Goal: Information Seeking & Learning: Learn about a topic

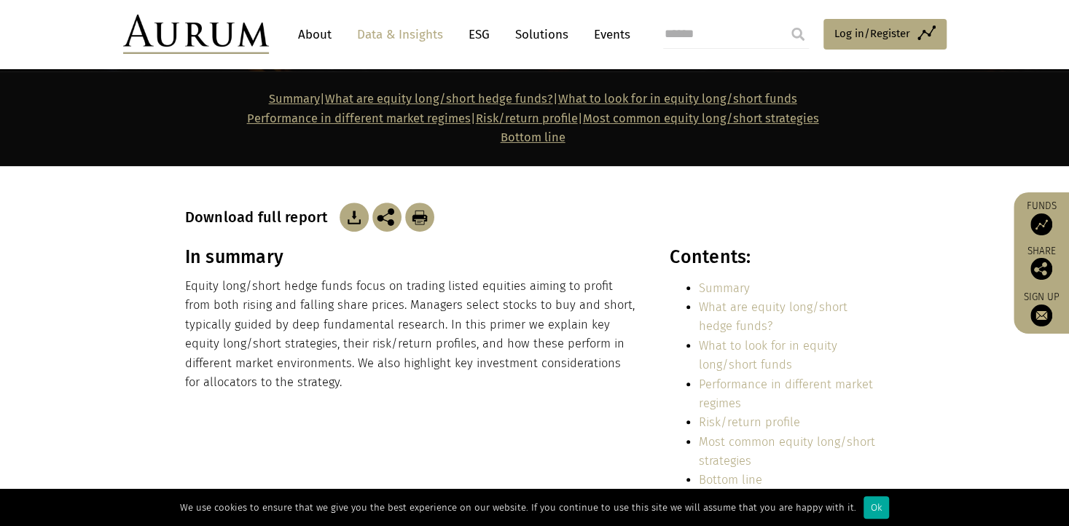
scroll to position [364, 0]
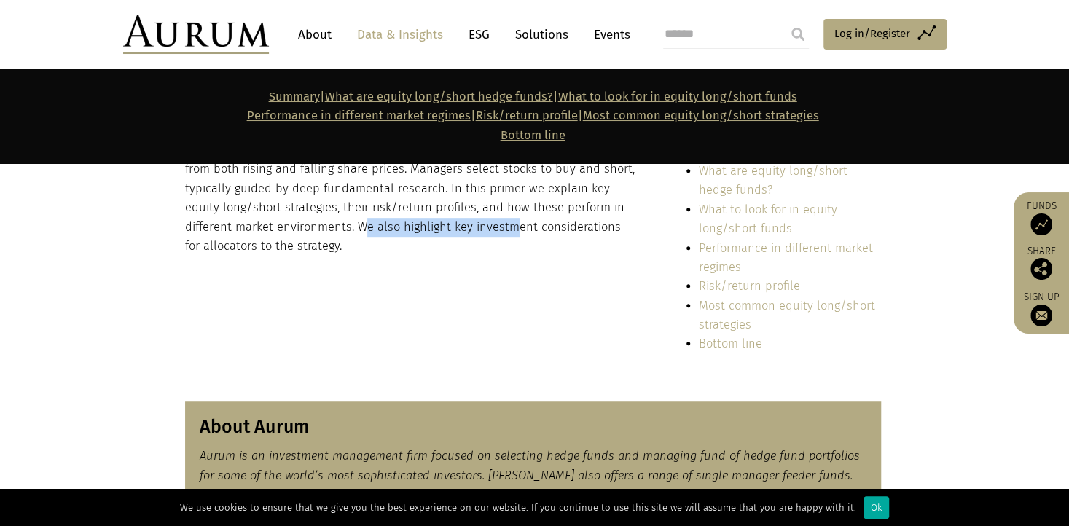
drag, startPoint x: 450, startPoint y: 227, endPoint x: 464, endPoint y: 227, distance: 13.8
click at [464, 227] on p "Equity long/short hedge funds focus on trading listed equities aiming to profit…" at bounding box center [411, 198] width 453 height 115
drag, startPoint x: 464, startPoint y: 227, endPoint x: 470, endPoint y: 259, distance: 32.7
click at [466, 259] on div "In summary Equity long/short hedge funds focus on trading listed equities aimin…" at bounding box center [535, 237] width 729 height 255
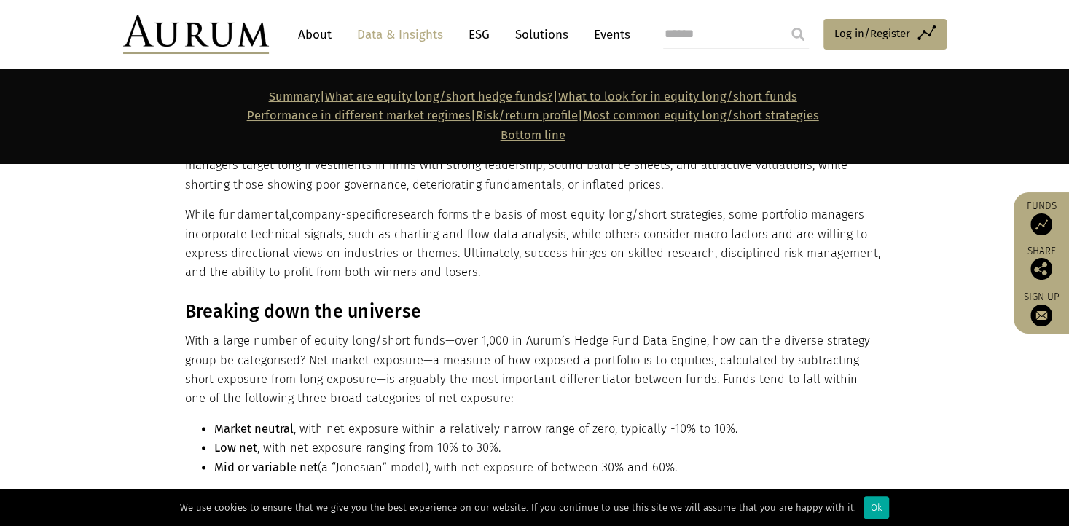
scroll to position [1166, 0]
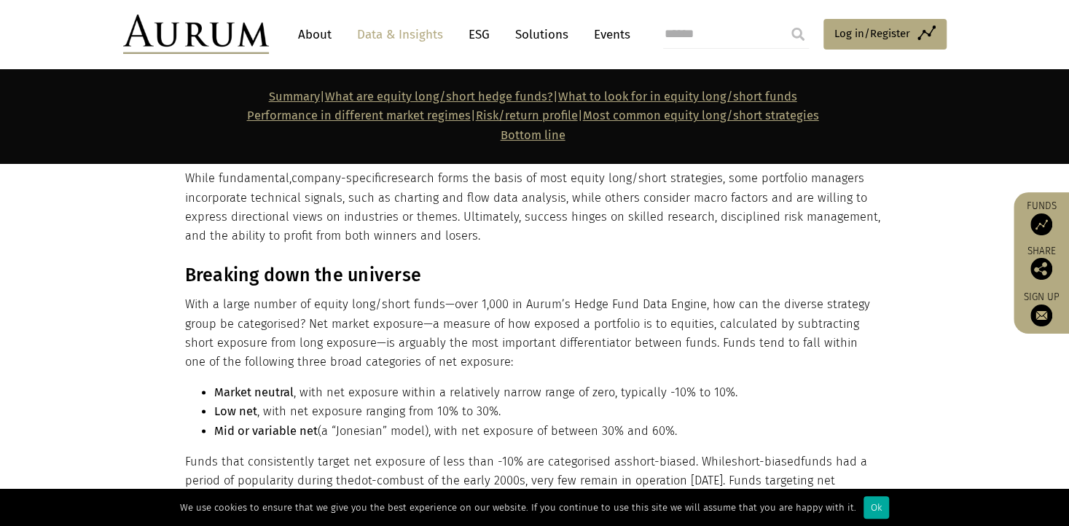
drag, startPoint x: 232, startPoint y: 395, endPoint x: 260, endPoint y: 423, distance: 40.2
click at [265, 396] on strong "Market neutral" at bounding box center [253, 393] width 79 height 14
drag, startPoint x: 259, startPoint y: 426, endPoint x: 309, endPoint y: 436, distance: 51.3
click at [309, 436] on strong "Mid or variable net" at bounding box center [265, 431] width 103 height 14
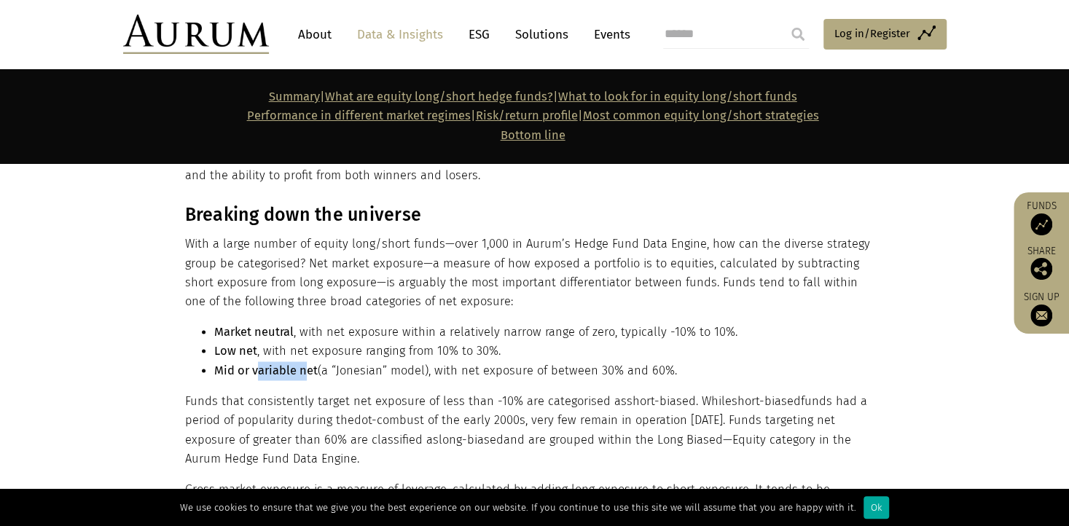
scroll to position [1312, 0]
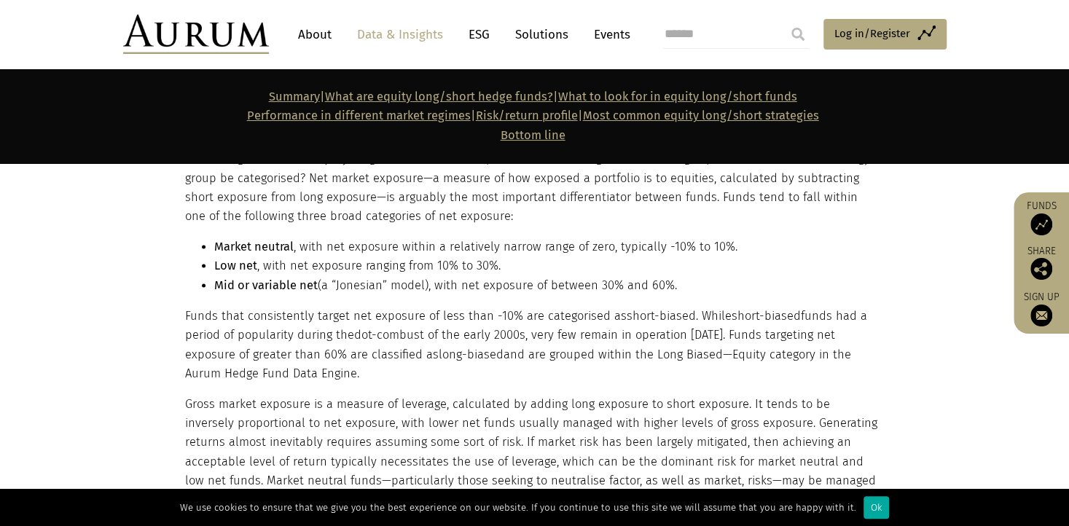
click at [265, 398] on p "Gross market exposure is a measure of leverage, calculated by adding long expos…" at bounding box center [533, 461] width 696 height 135
drag, startPoint x: 324, startPoint y: 267, endPoint x: 365, endPoint y: 267, distance: 40.8
click at [365, 267] on li "Low net , with net exposure ranging from 10% to 30%." at bounding box center [547, 266] width 667 height 19
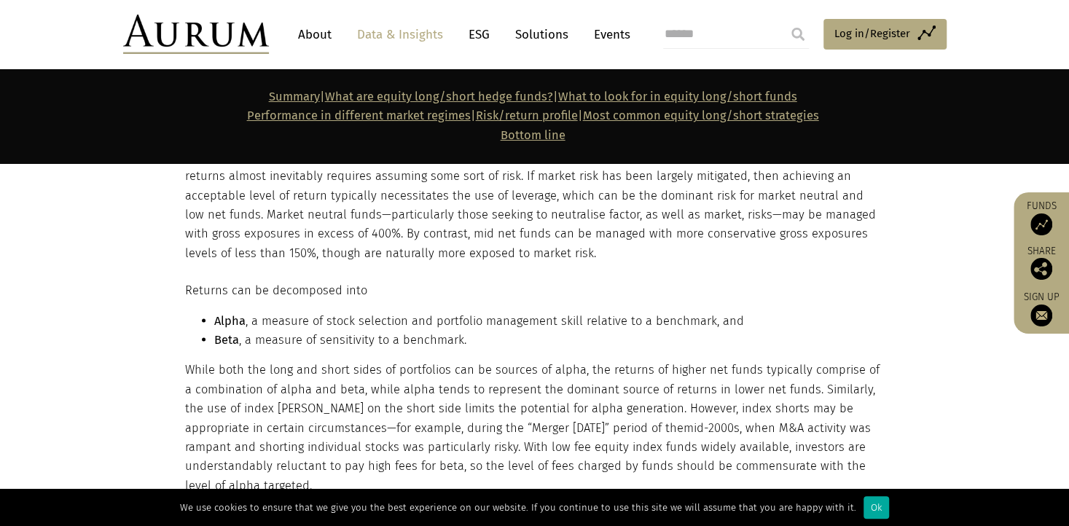
scroll to position [1603, 0]
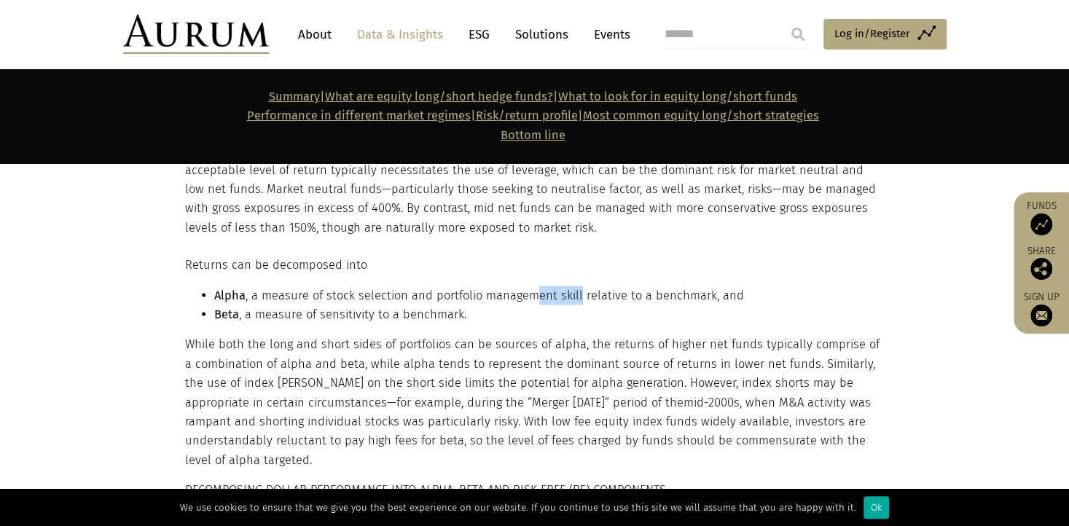
drag, startPoint x: 539, startPoint y: 297, endPoint x: 577, endPoint y: 295, distance: 38.0
click at [577, 295] on li "Alpha , a measure of stock selection and portfolio management skill relative to…" at bounding box center [547, 295] width 667 height 19
drag, startPoint x: 577, startPoint y: 295, endPoint x: 576, endPoint y: 309, distance: 13.9
click at [577, 308] on li "Beta , a measure of sensitivity to a benchmark." at bounding box center [547, 314] width 667 height 19
drag, startPoint x: 452, startPoint y: 344, endPoint x: 446, endPoint y: 338, distance: 8.2
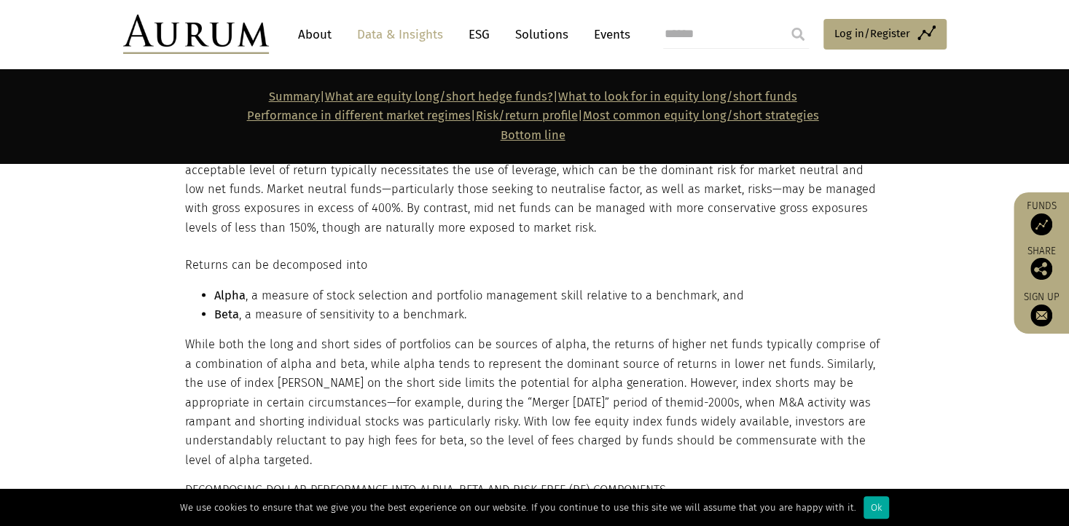
click at [449, 343] on p "While both the long and short sides of portfolios can be sources of alpha, the …" at bounding box center [533, 402] width 696 height 135
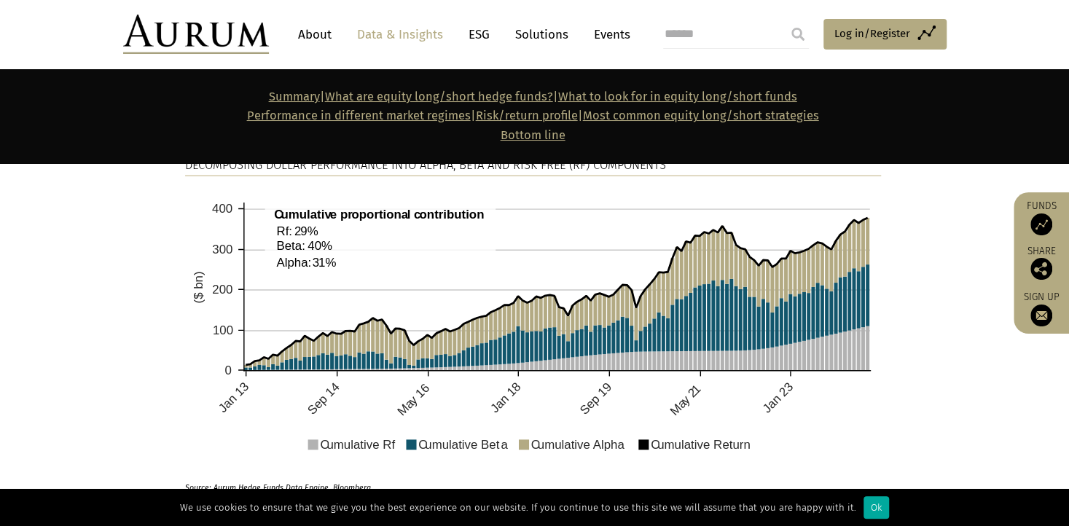
scroll to position [1895, 0]
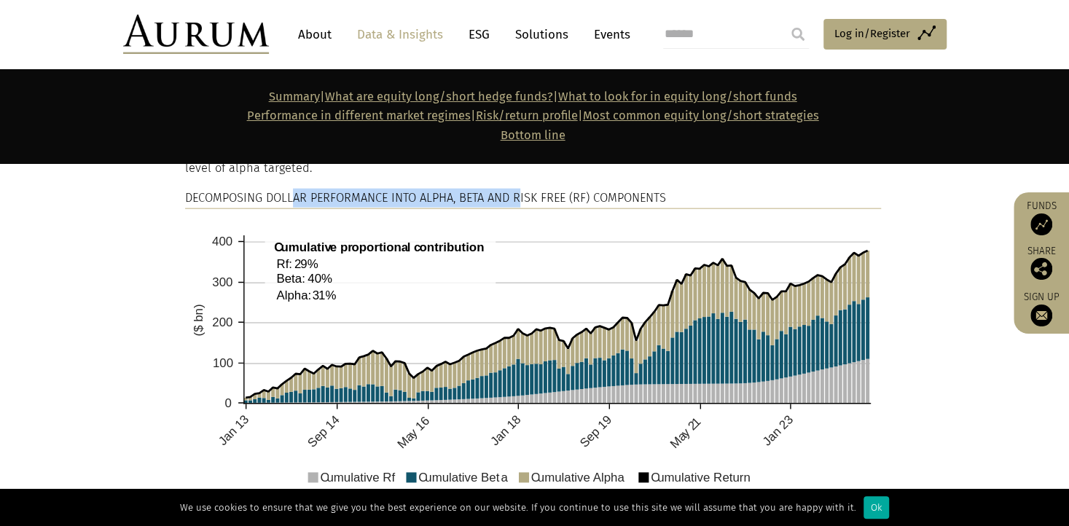
drag, startPoint x: 318, startPoint y: 200, endPoint x: 525, endPoint y: 208, distance: 206.4
click at [525, 208] on p "DECOMPOSING DOLLAR PERFORMANCE INTO ALPHA, BETA AND RISK FREE (RF) COMPONENTS" at bounding box center [533, 199] width 696 height 20
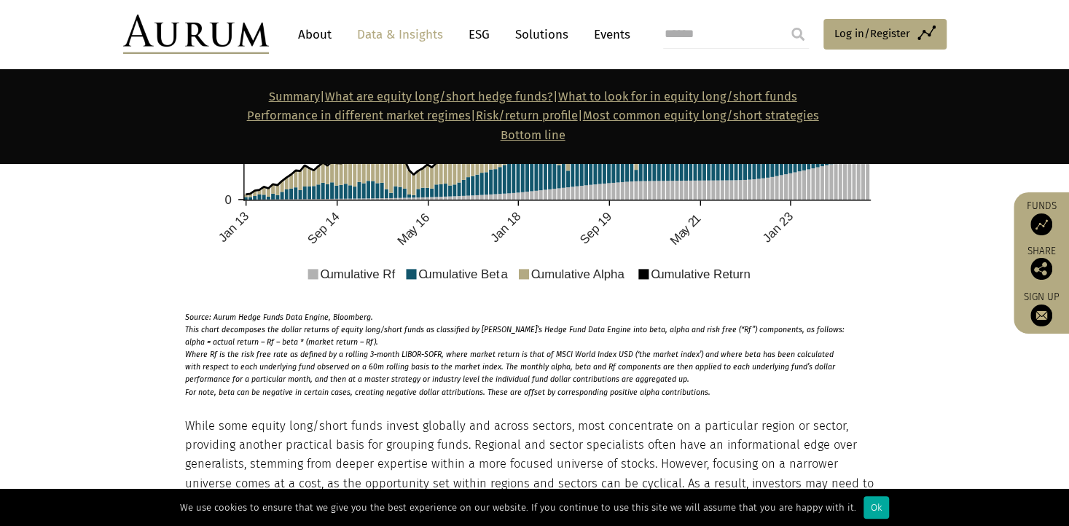
scroll to position [2186, 0]
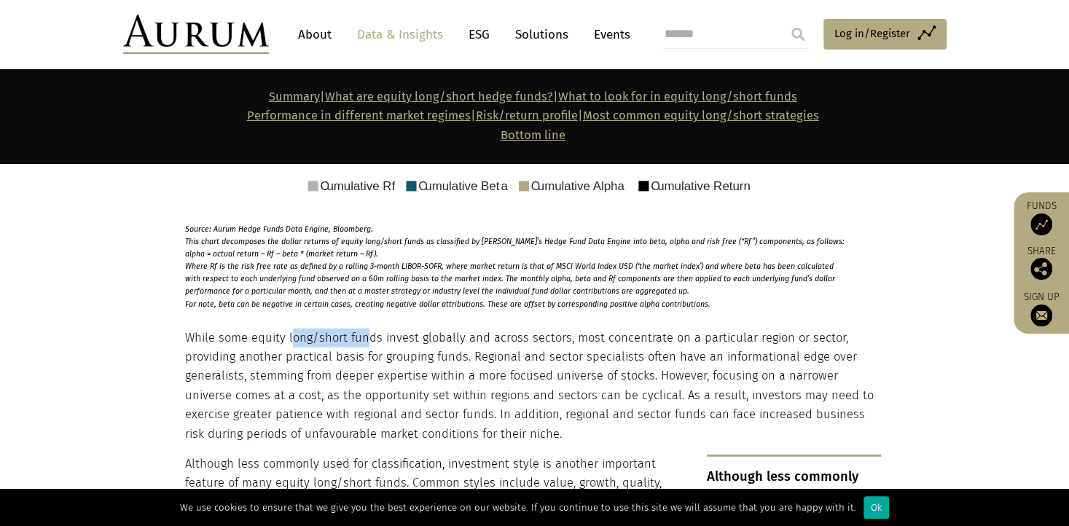
drag, startPoint x: 289, startPoint y: 335, endPoint x: 362, endPoint y: 335, distance: 73.6
click at [362, 335] on p "While some equity long/short funds invest globally and across sectors, most con…" at bounding box center [533, 386] width 696 height 115
drag, startPoint x: 362, startPoint y: 335, endPoint x: 338, endPoint y: 350, distance: 28.1
click at [338, 350] on p "While some equity long/short funds invest globally and across sectors, most con…" at bounding box center [533, 386] width 696 height 115
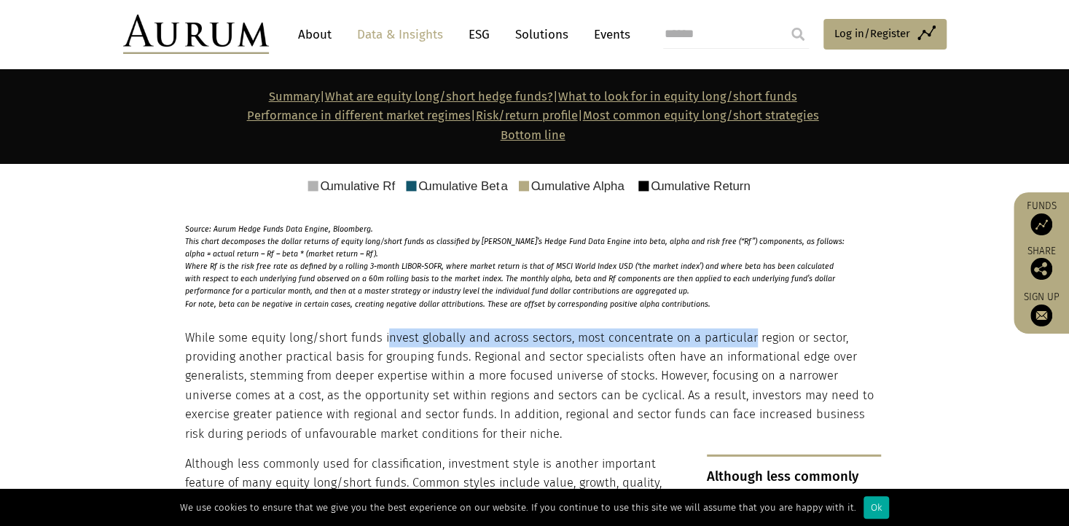
drag, startPoint x: 393, startPoint y: 329, endPoint x: 743, endPoint y: 343, distance: 350.8
click at [743, 343] on p "While some equity long/short funds invest globally and across sectors, most con…" at bounding box center [533, 386] width 696 height 115
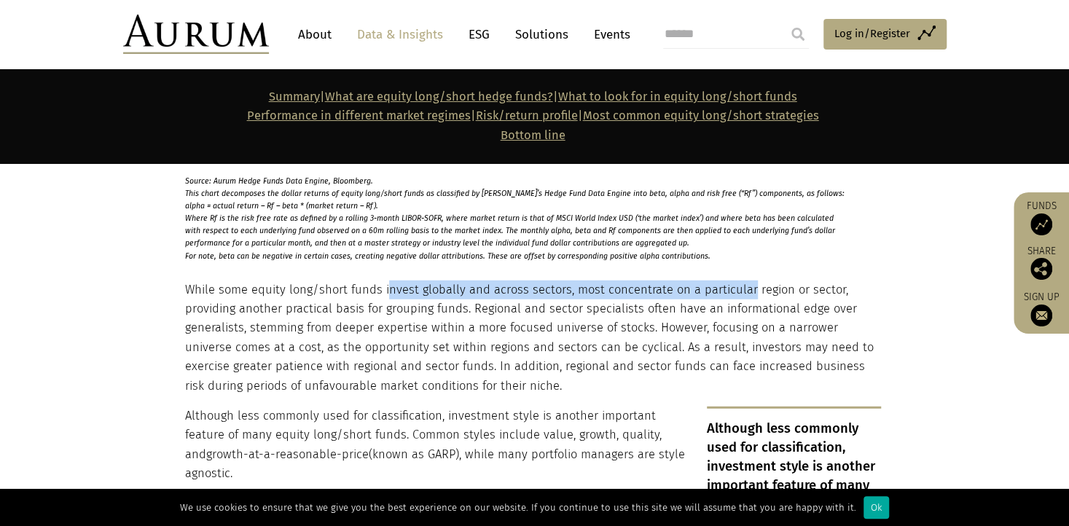
scroll to position [2259, 0]
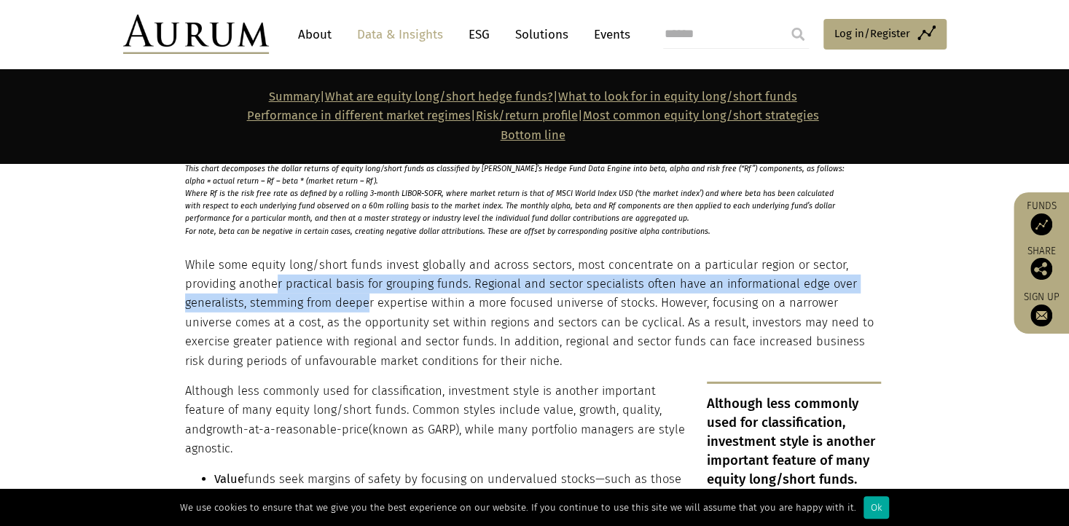
drag, startPoint x: 352, startPoint y: 292, endPoint x: 369, endPoint y: 294, distance: 16.9
click at [369, 294] on p "While some equity long/short funds invest globally and across sectors, most con…" at bounding box center [533, 313] width 696 height 115
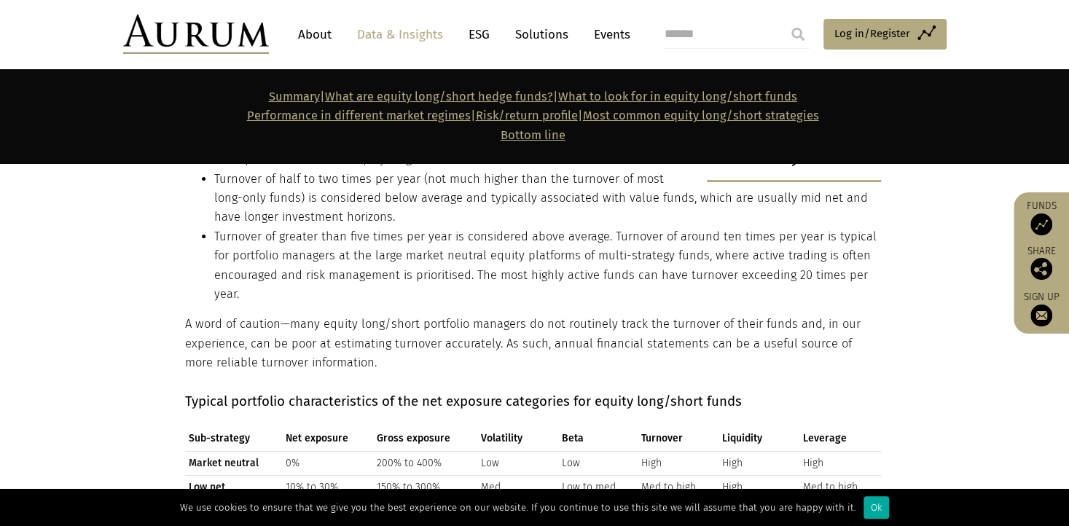
scroll to position [3280, 0]
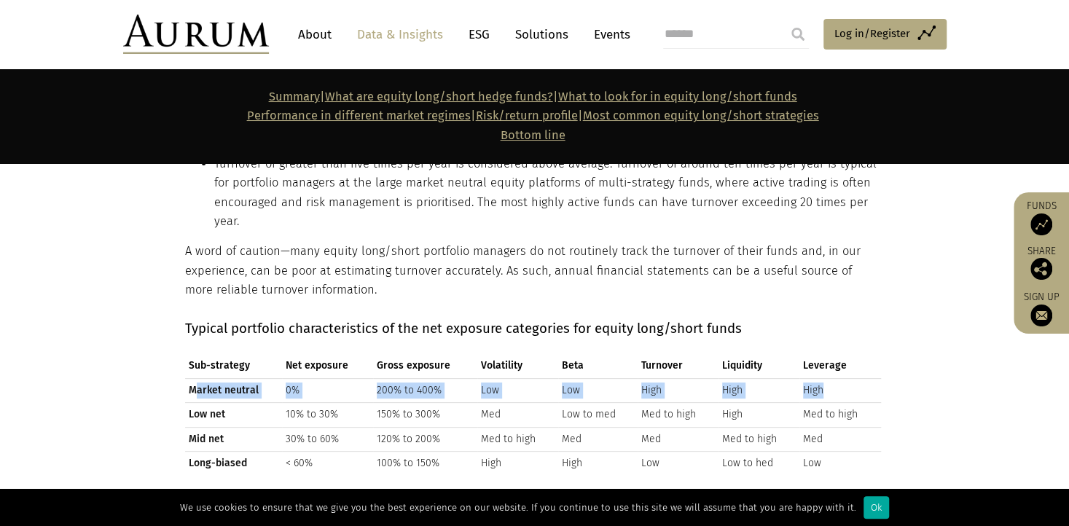
drag, startPoint x: 196, startPoint y: 358, endPoint x: 837, endPoint y: 355, distance: 640.6
click at [837, 378] on tr "Market neutral 0% 200% to 400% Low Low High High High" at bounding box center [533, 390] width 696 height 24
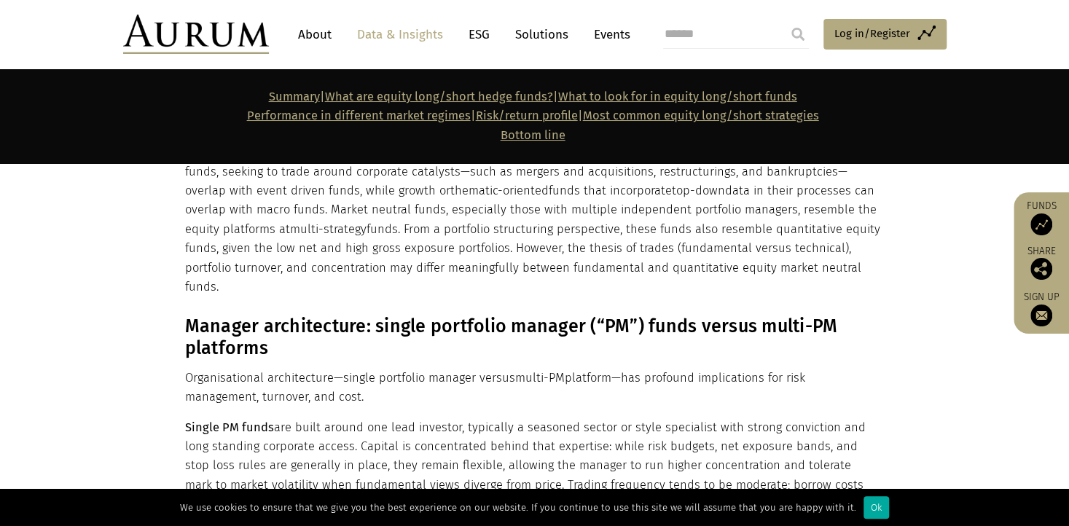
scroll to position [4519, 0]
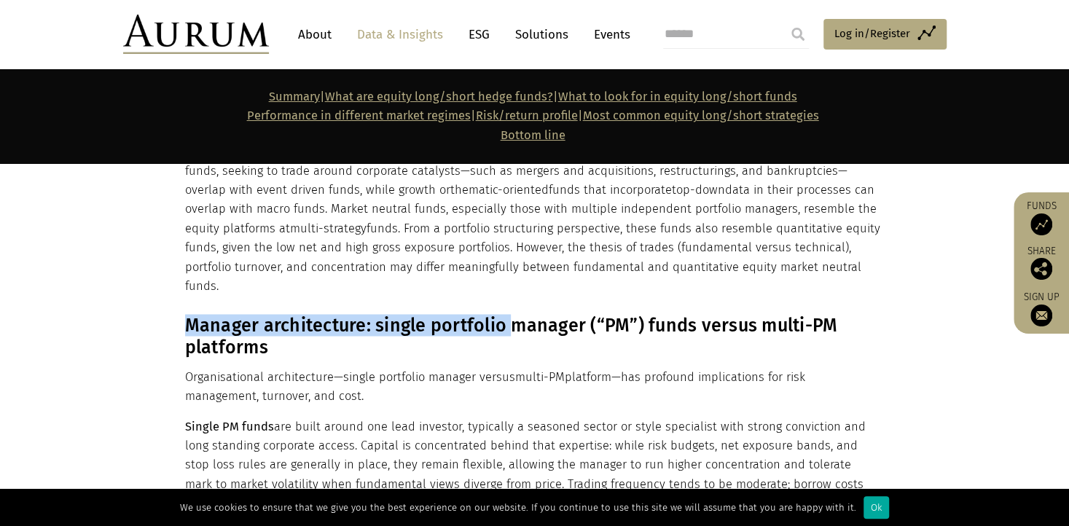
drag, startPoint x: 300, startPoint y: 235, endPoint x: 509, endPoint y: 256, distance: 211.0
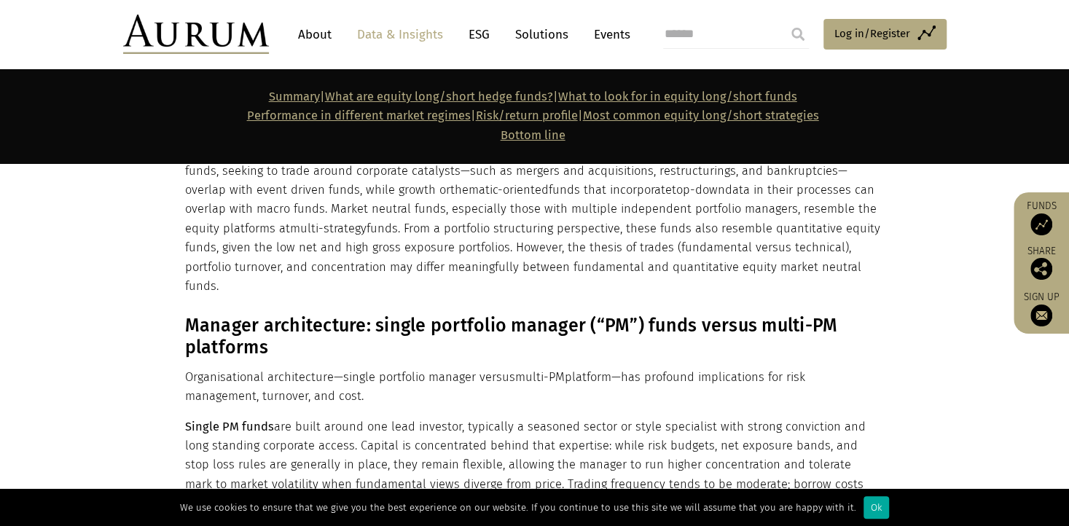
drag, startPoint x: 509, startPoint y: 256, endPoint x: 484, endPoint y: 287, distance: 40.4
click at [493, 314] on h3 "Manager architecture: single portfolio manager (“PM”) funds versus multi-PM pla…" at bounding box center [533, 336] width 696 height 44
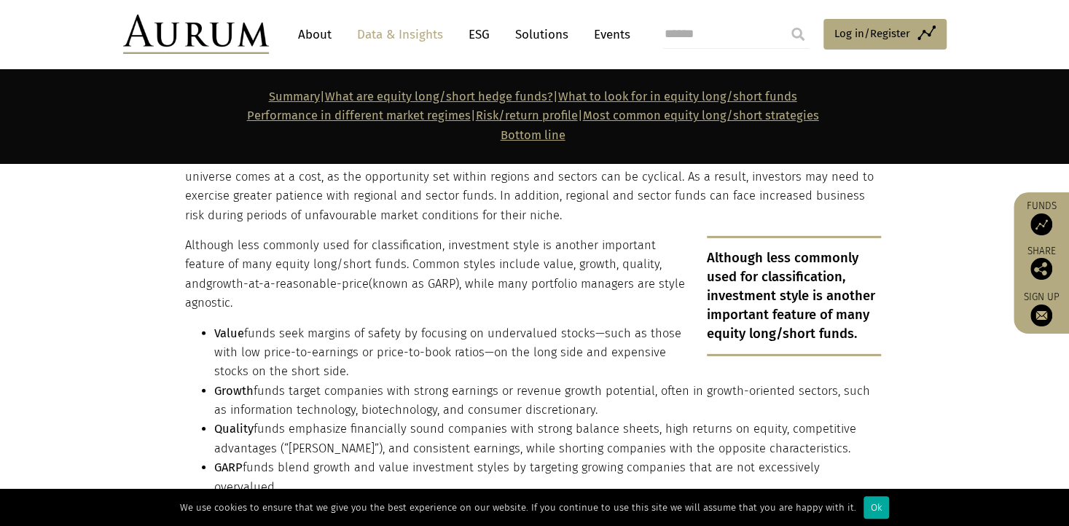
scroll to position [2478, 0]
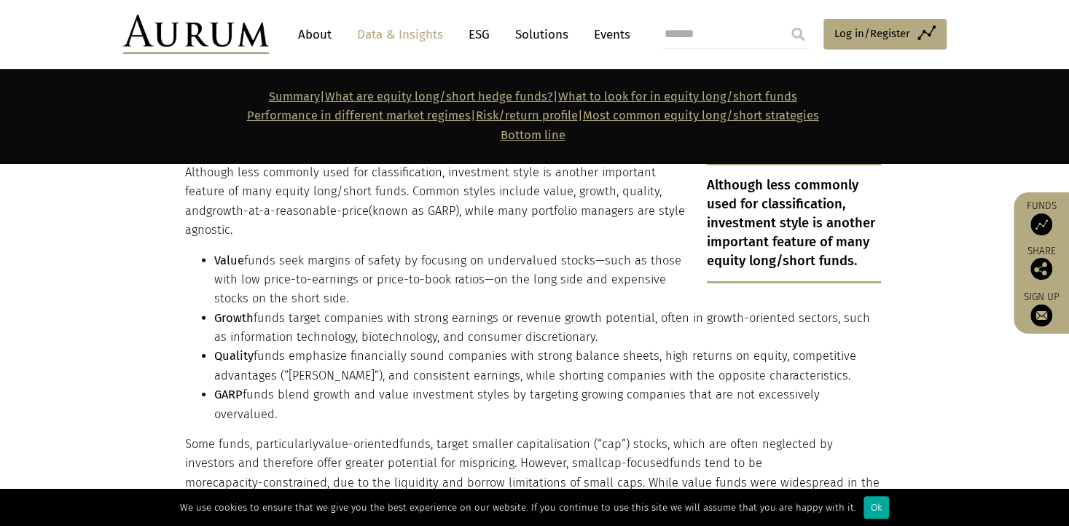
click at [332, 394] on li "GARP funds blend growth and value investment styles by targeting growing compan…" at bounding box center [547, 405] width 667 height 39
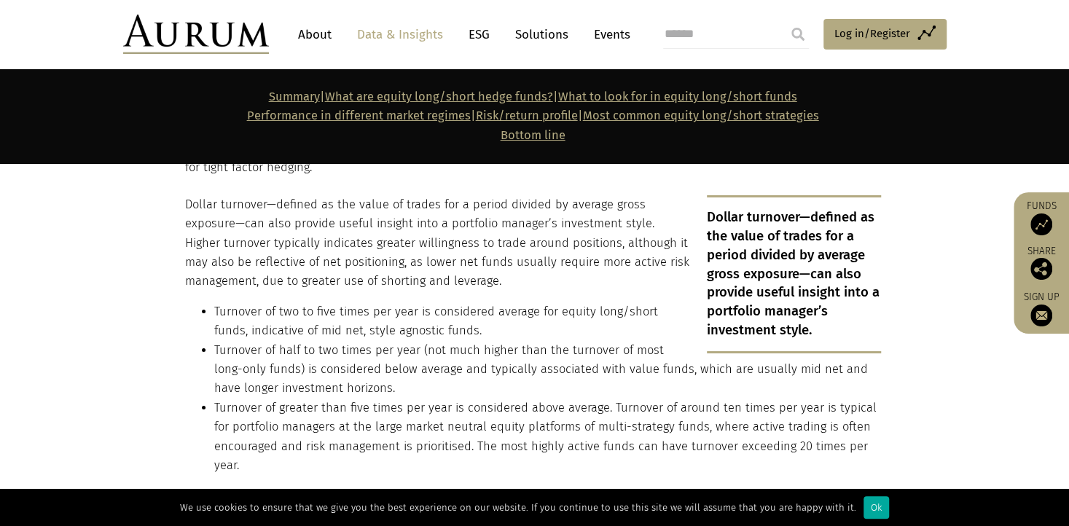
scroll to position [3061, 0]
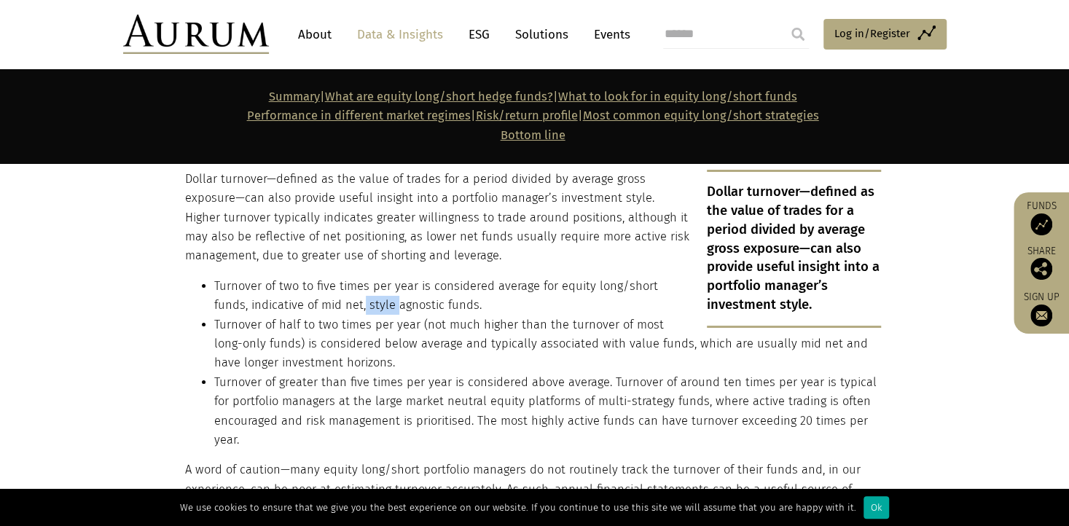
drag, startPoint x: 326, startPoint y: 270, endPoint x: 361, endPoint y: 272, distance: 35.8
click at [361, 277] on li "Turnover of two to five times per year is considered average for equity long/sh…" at bounding box center [547, 296] width 667 height 39
drag, startPoint x: 361, startPoint y: 272, endPoint x: 367, endPoint y: 333, distance: 61.4
click at [367, 333] on li "Turnover of half to two times per year (not much higher than the turnover of mo…" at bounding box center [547, 345] width 667 height 58
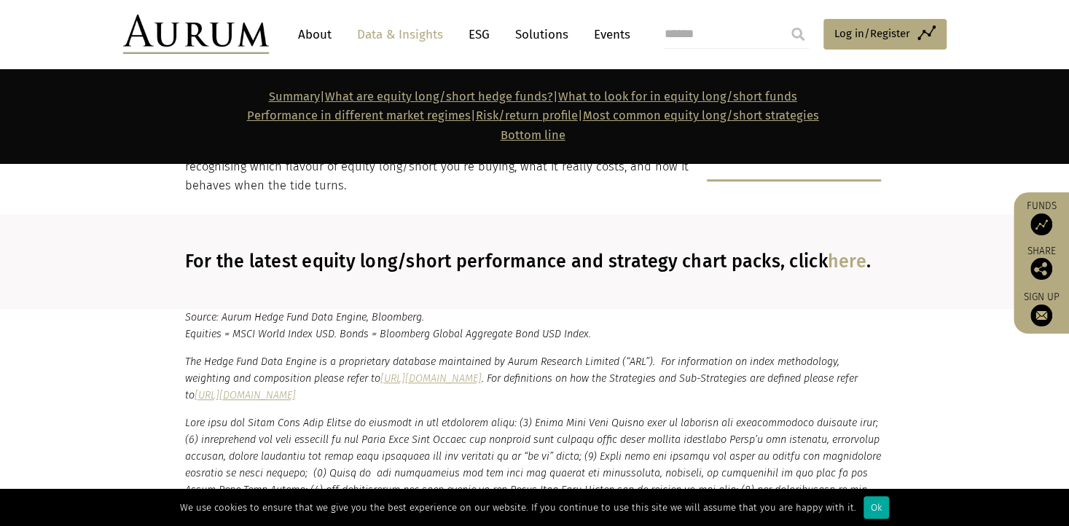
scroll to position [13628, 0]
